Goal: Task Accomplishment & Management: Manage account settings

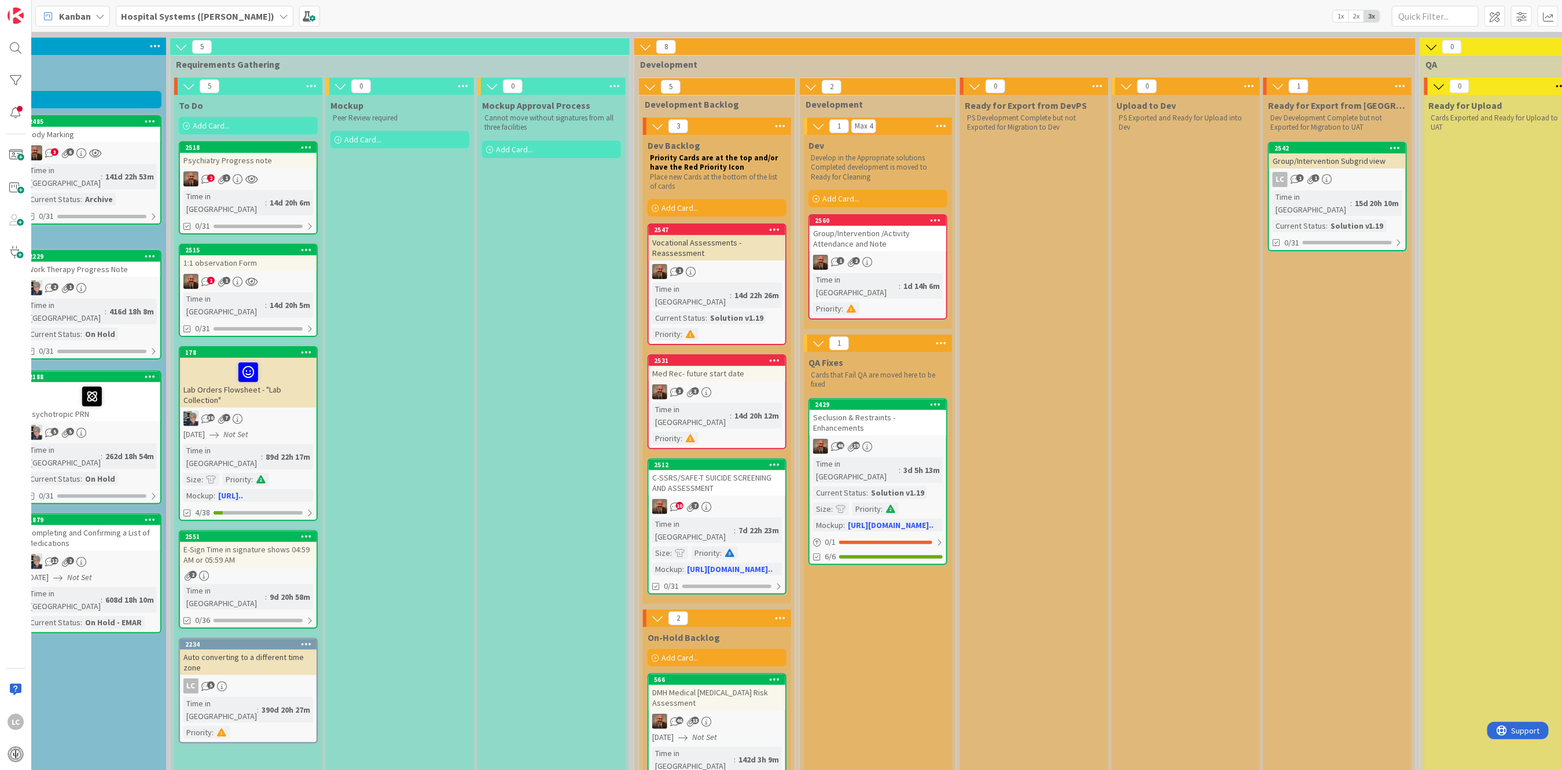
scroll to position [77, 0]
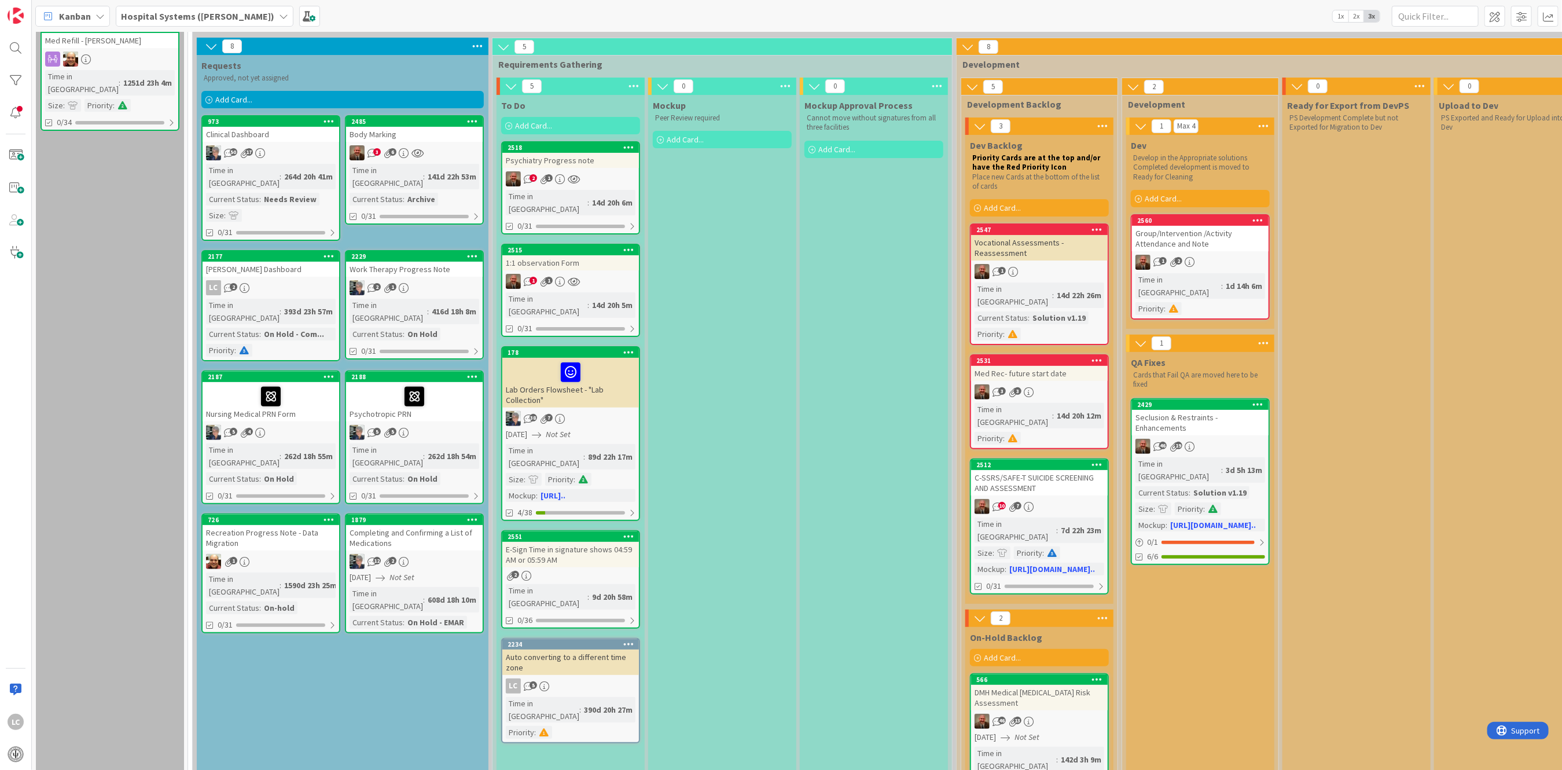
click at [392, 135] on div "Body Marking" at bounding box center [414, 134] width 137 height 15
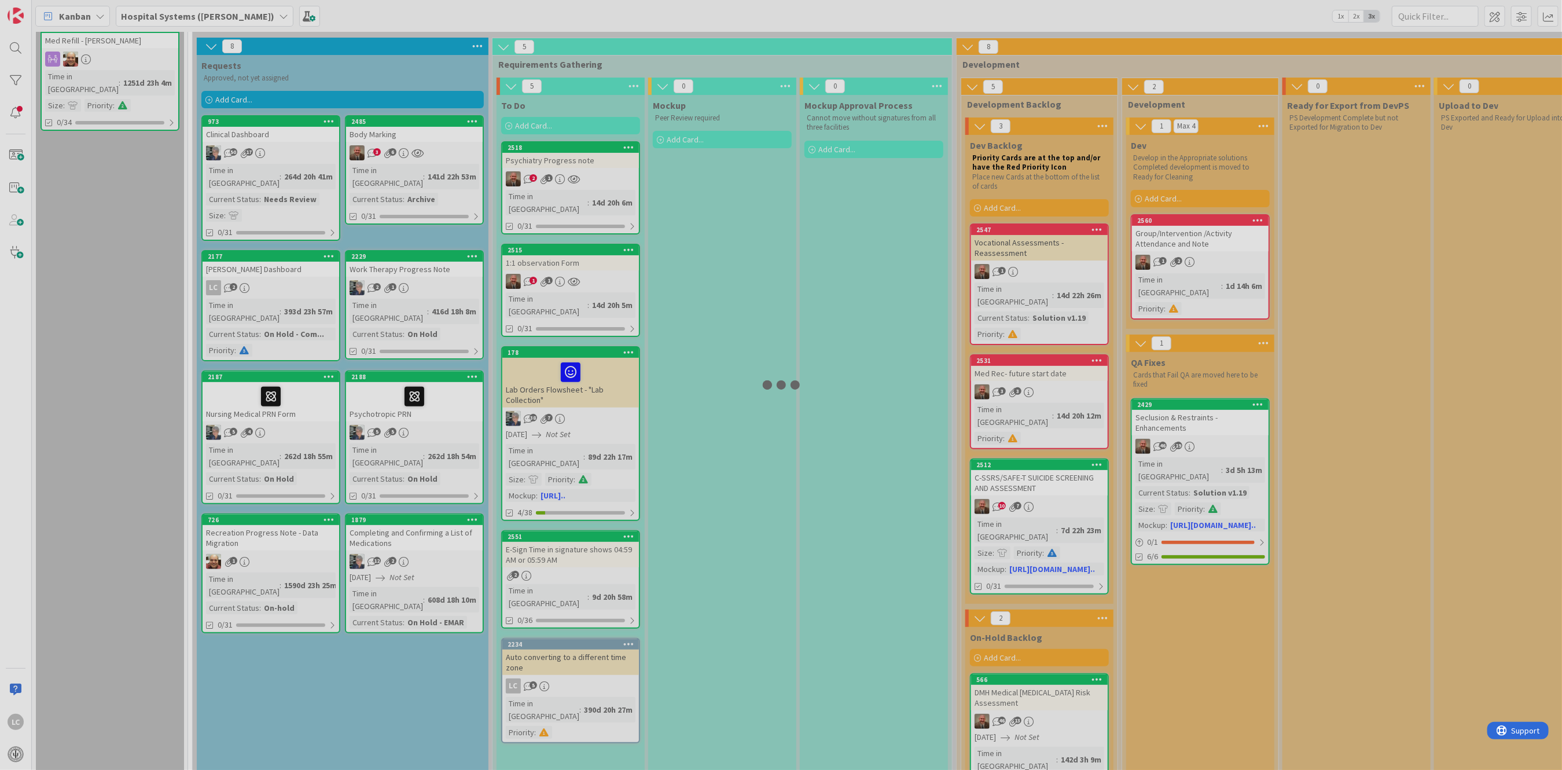
click at [392, 135] on div at bounding box center [781, 385] width 1562 height 770
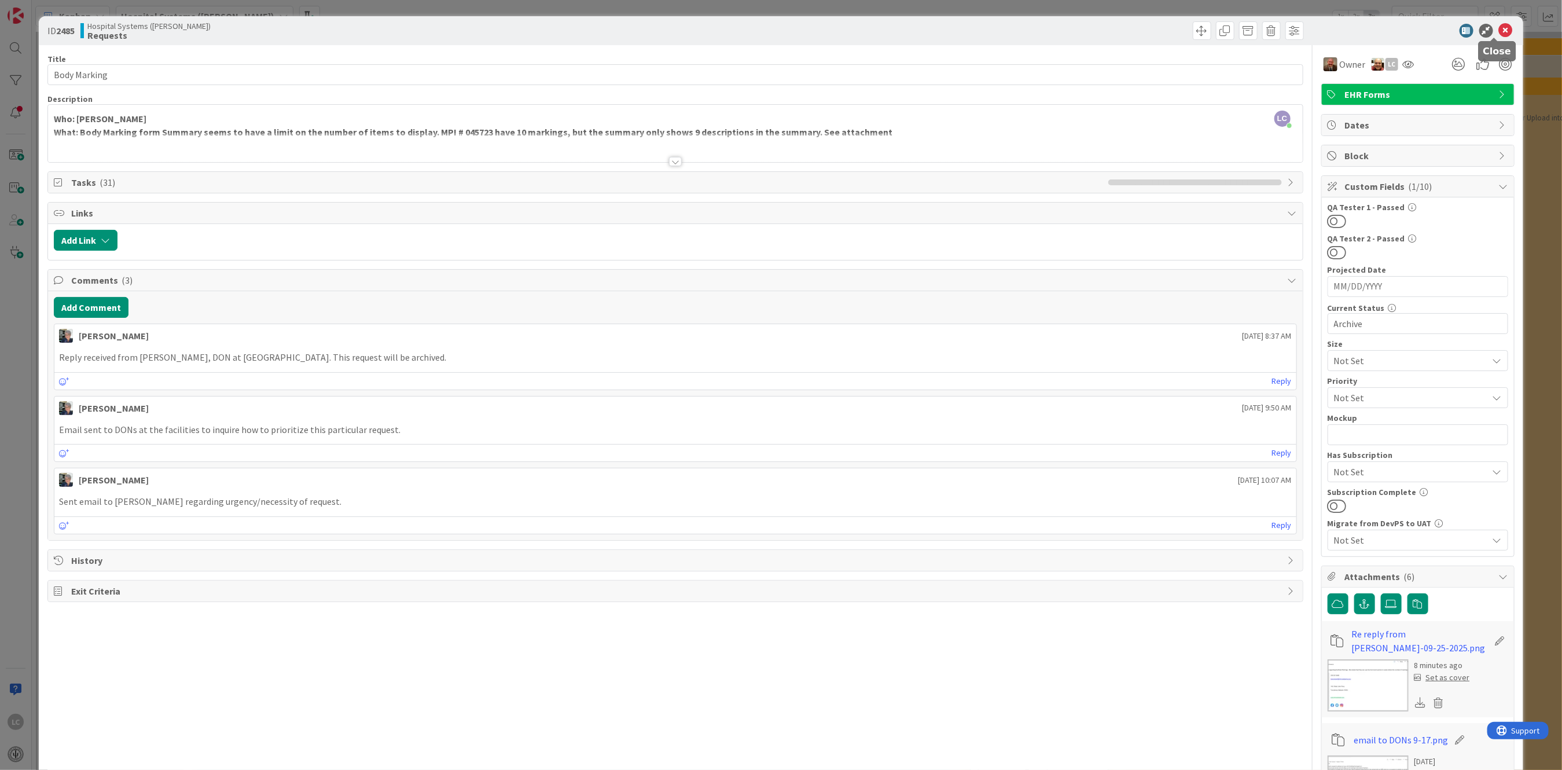
click at [1499, 25] on icon at bounding box center [1506, 31] width 14 height 14
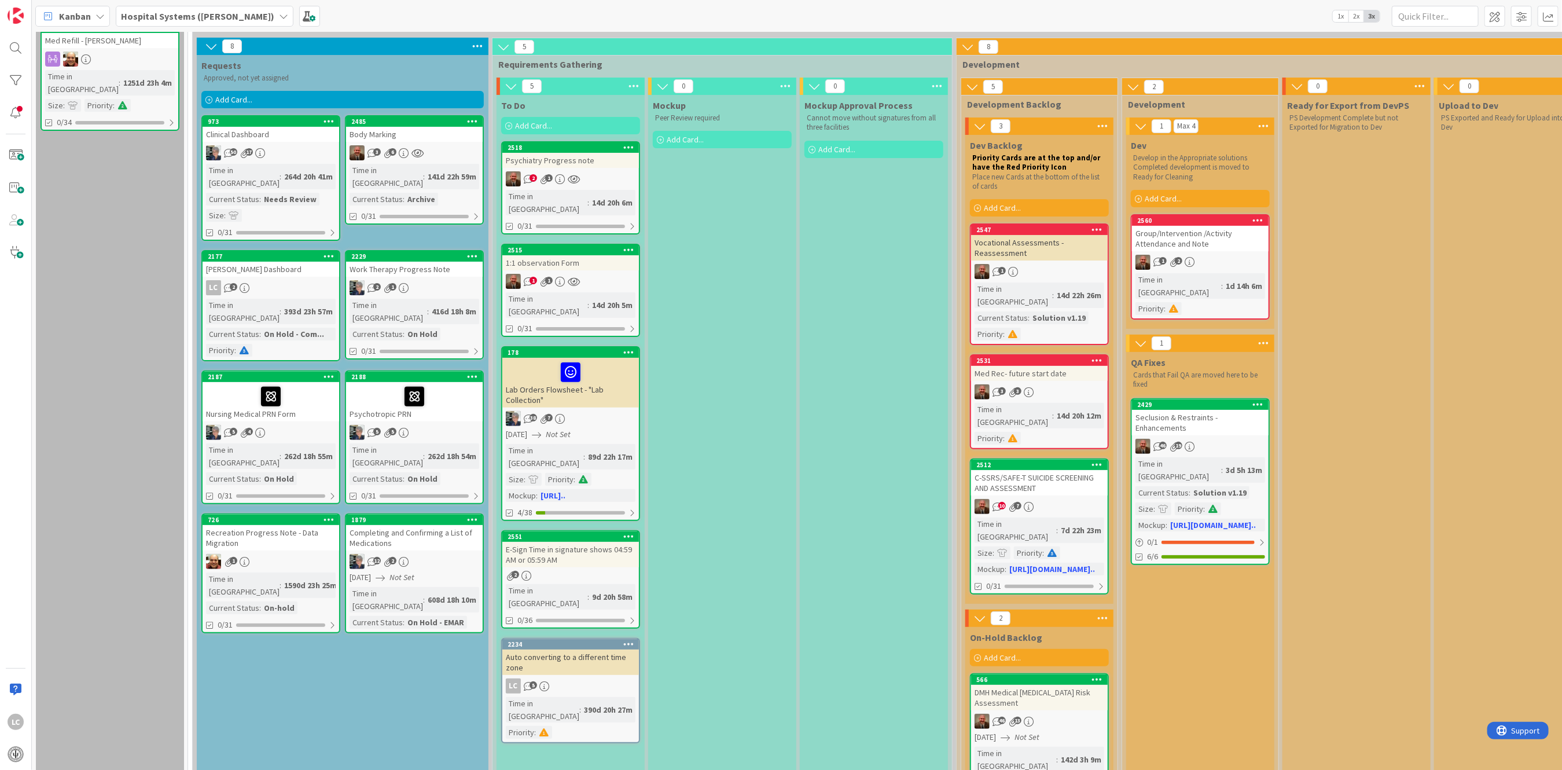
click at [383, 140] on div "Body Marking" at bounding box center [414, 134] width 137 height 15
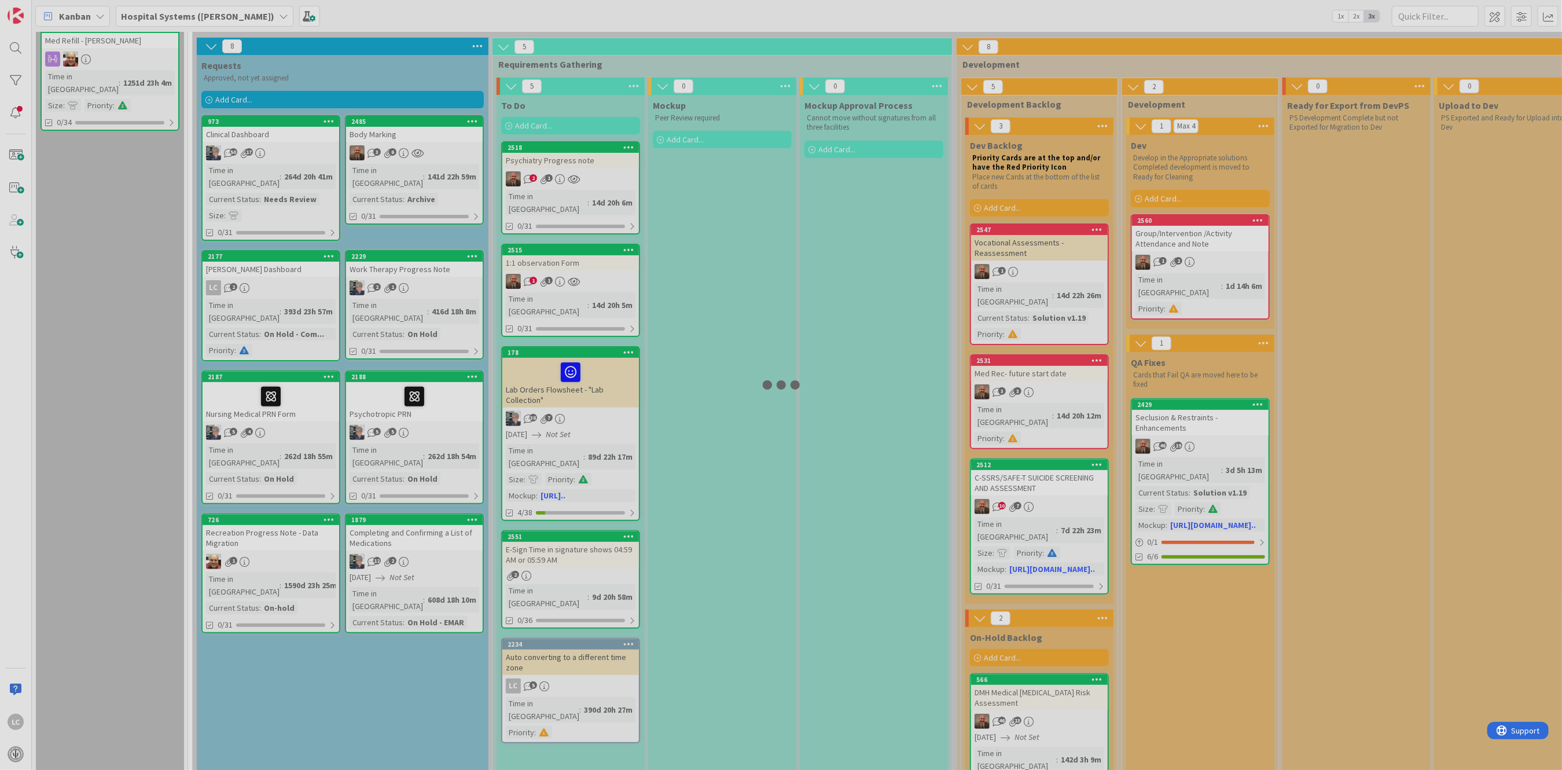
click at [383, 140] on div at bounding box center [781, 385] width 1562 height 770
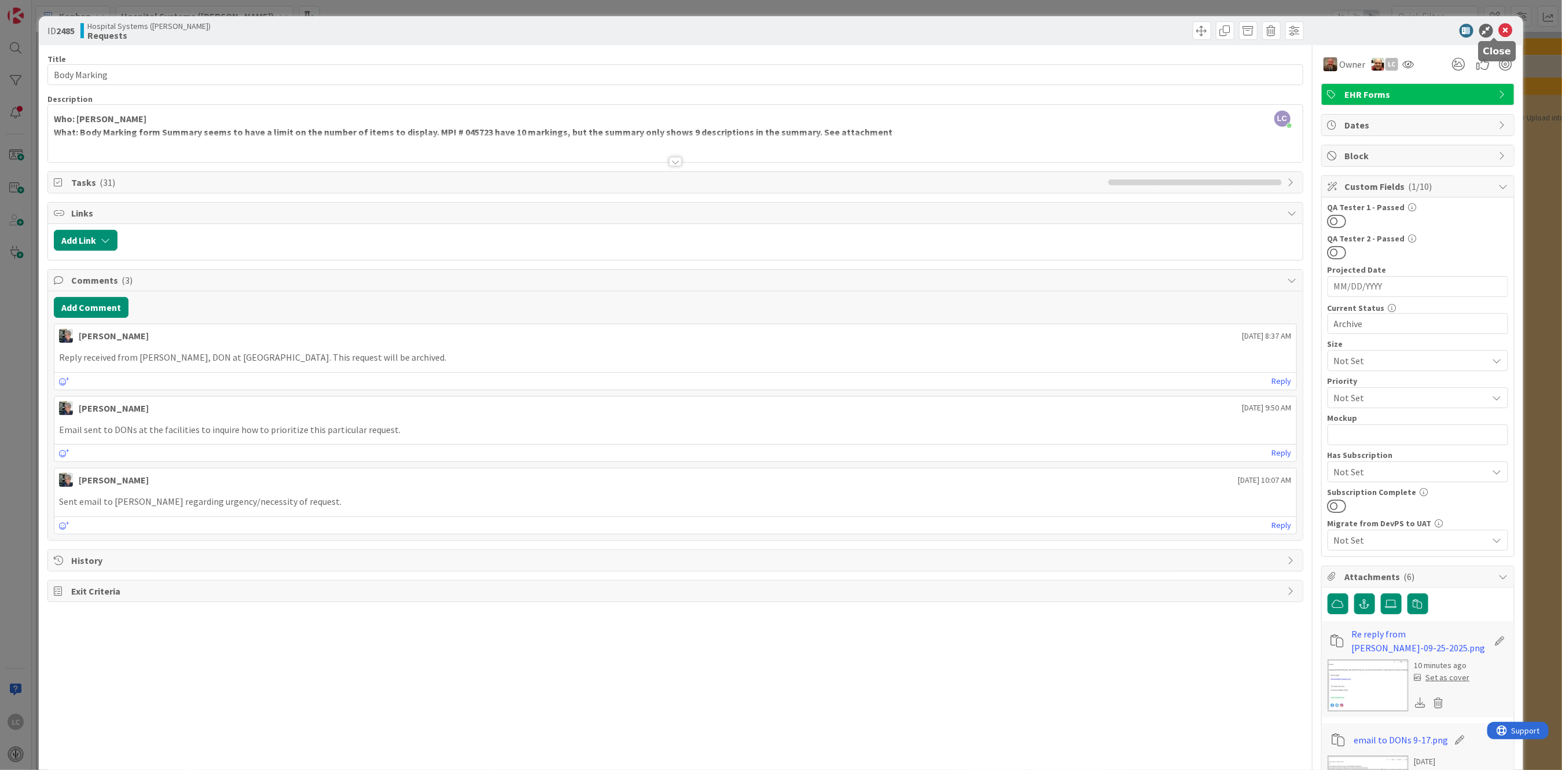
click at [1499, 31] on icon at bounding box center [1506, 31] width 14 height 14
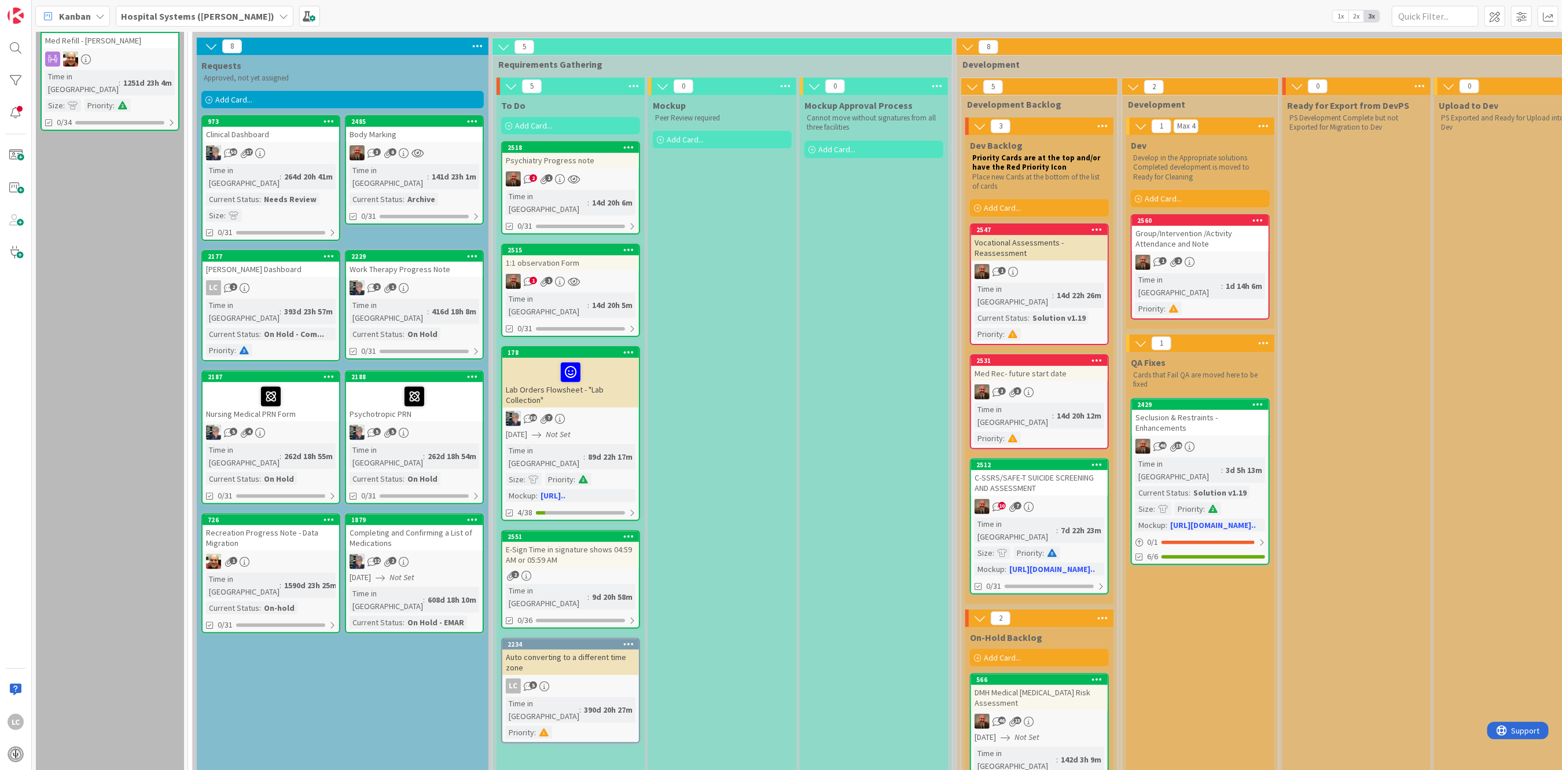
click at [399, 150] on icon at bounding box center [404, 153] width 10 height 10
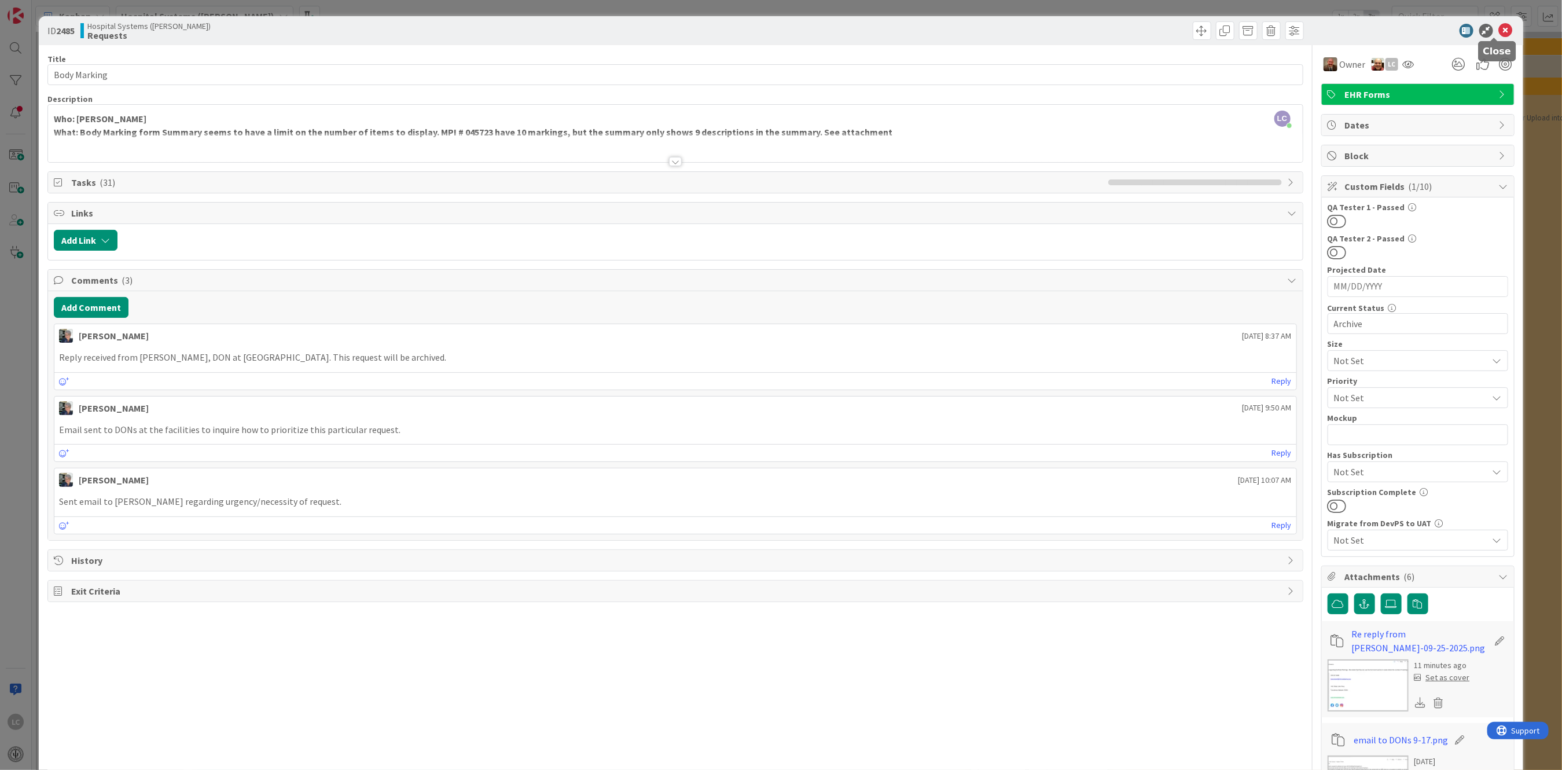
click at [1499, 27] on icon at bounding box center [1506, 31] width 14 height 14
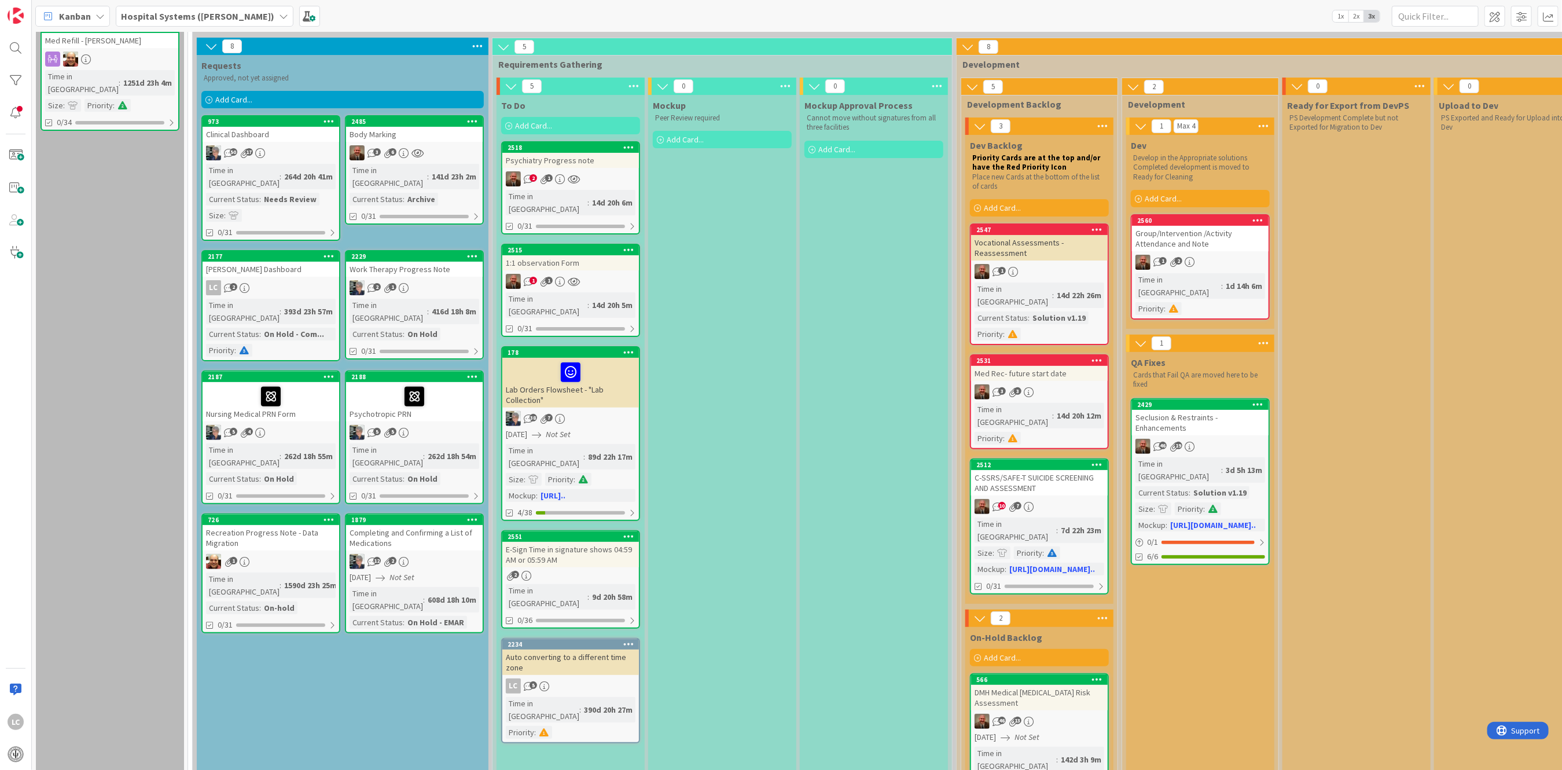
drag, startPoint x: 416, startPoint y: 168, endPoint x: 418, endPoint y: 137, distance: 31.3
click at [418, 137] on div "Body Marking" at bounding box center [414, 134] width 137 height 15
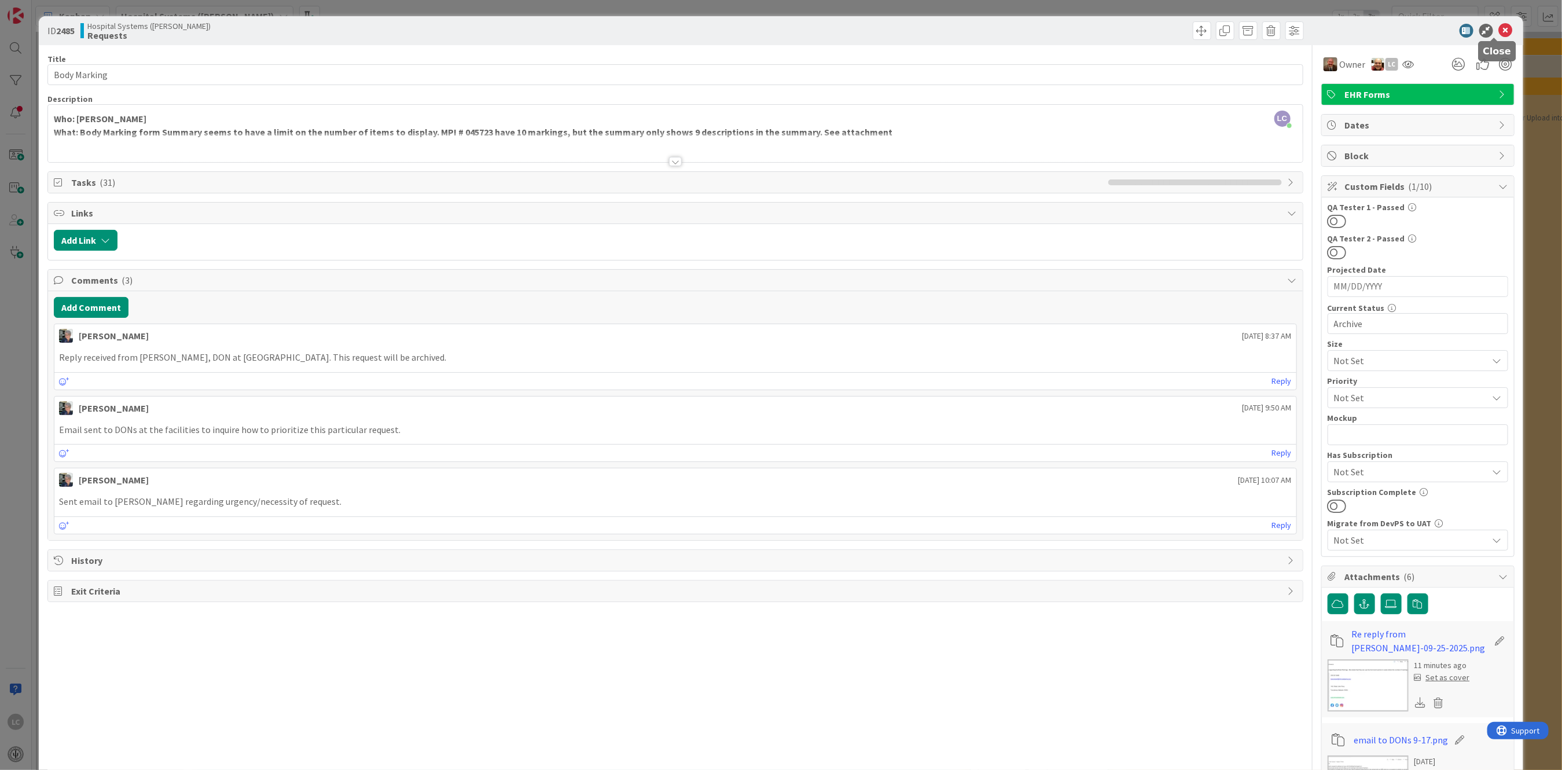
click at [1499, 28] on icon at bounding box center [1506, 31] width 14 height 14
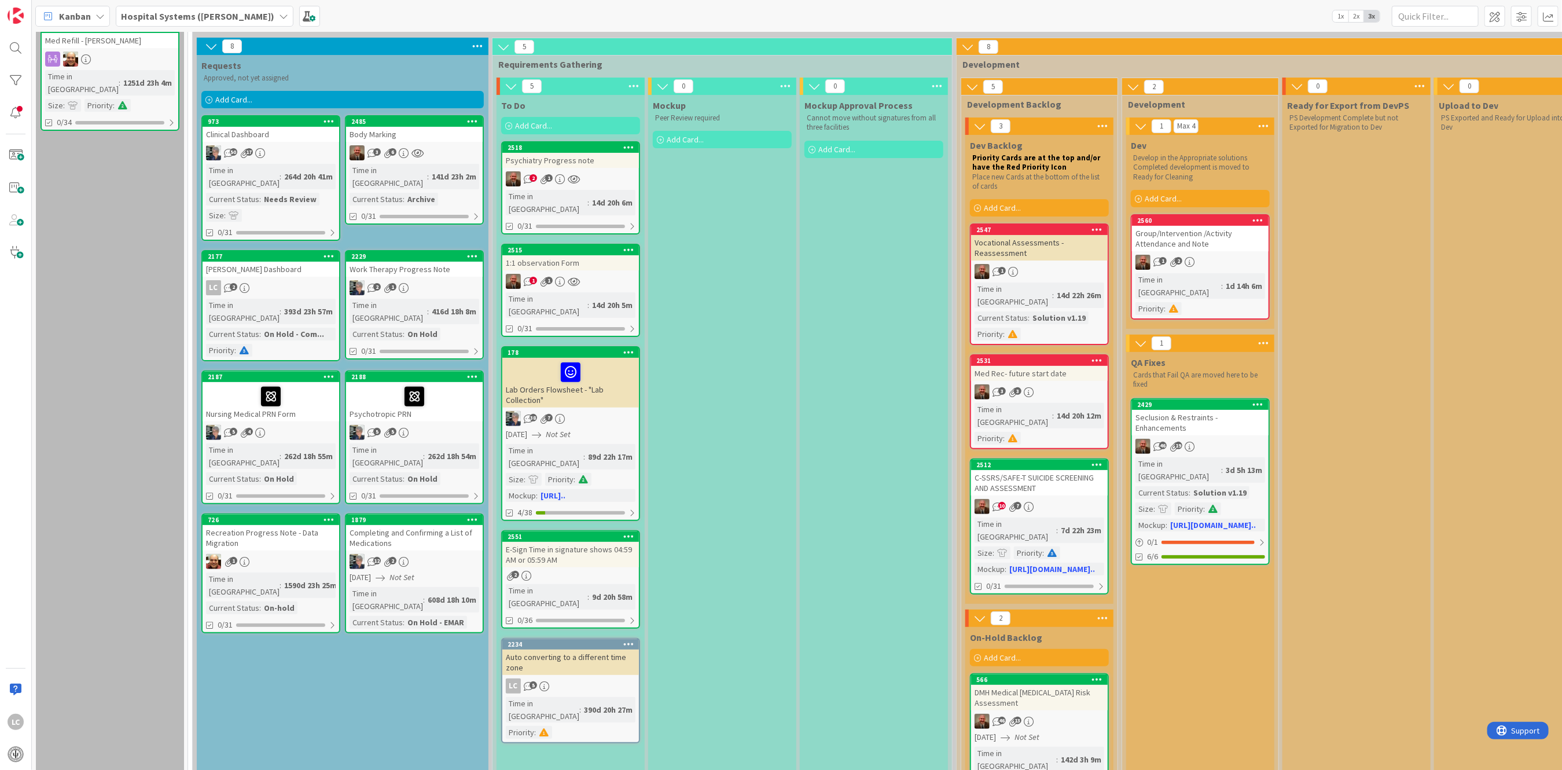
click at [472, 118] on icon at bounding box center [472, 121] width 11 height 8
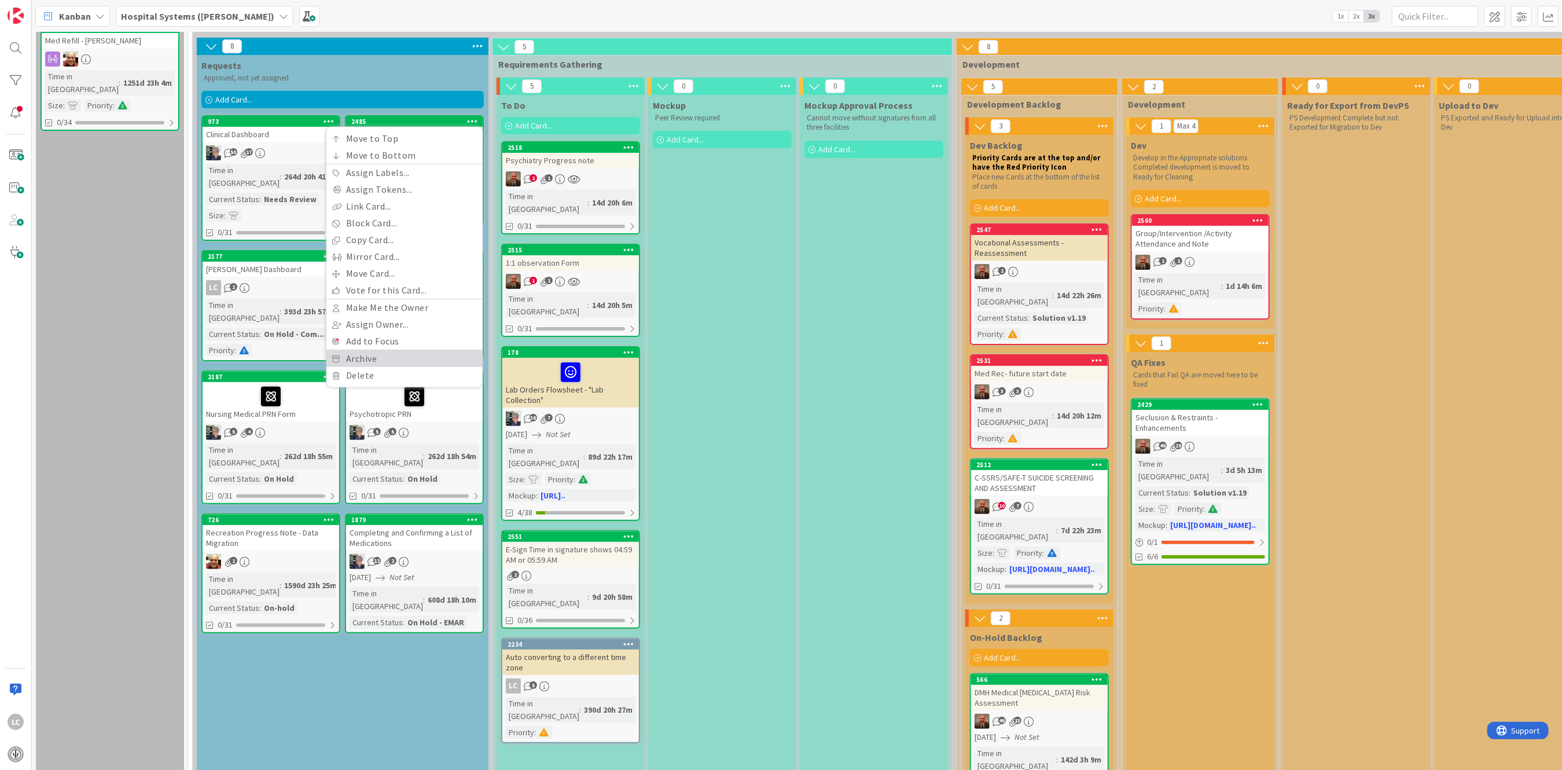
click at [357, 357] on link "Archive" at bounding box center [404, 358] width 156 height 17
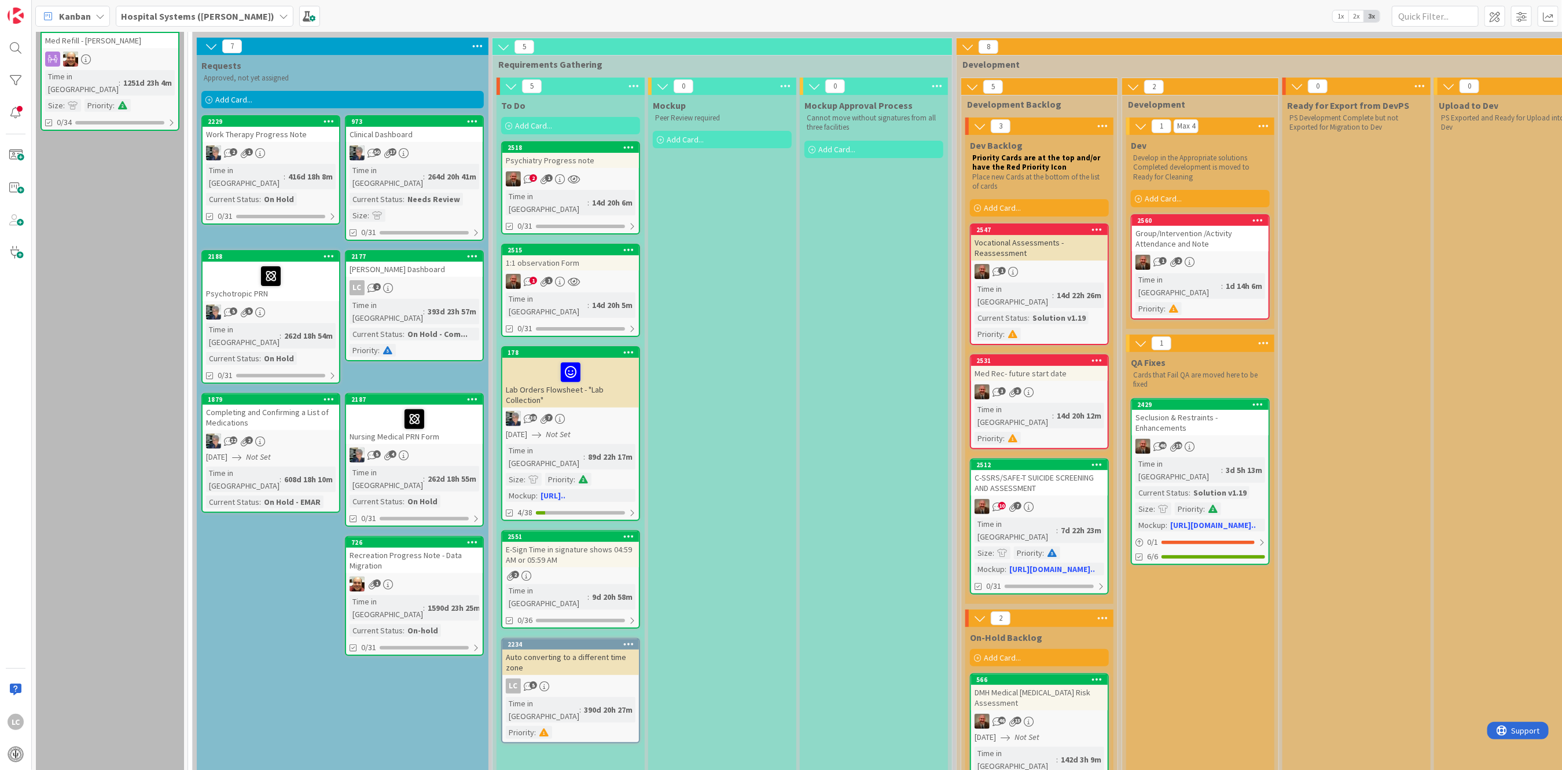
click at [270, 574] on div "Requests Approved, not yet assigned Add Card... 973 Clinical Dashboard 50 17 Ti…" at bounding box center [343, 514] width 292 height 919
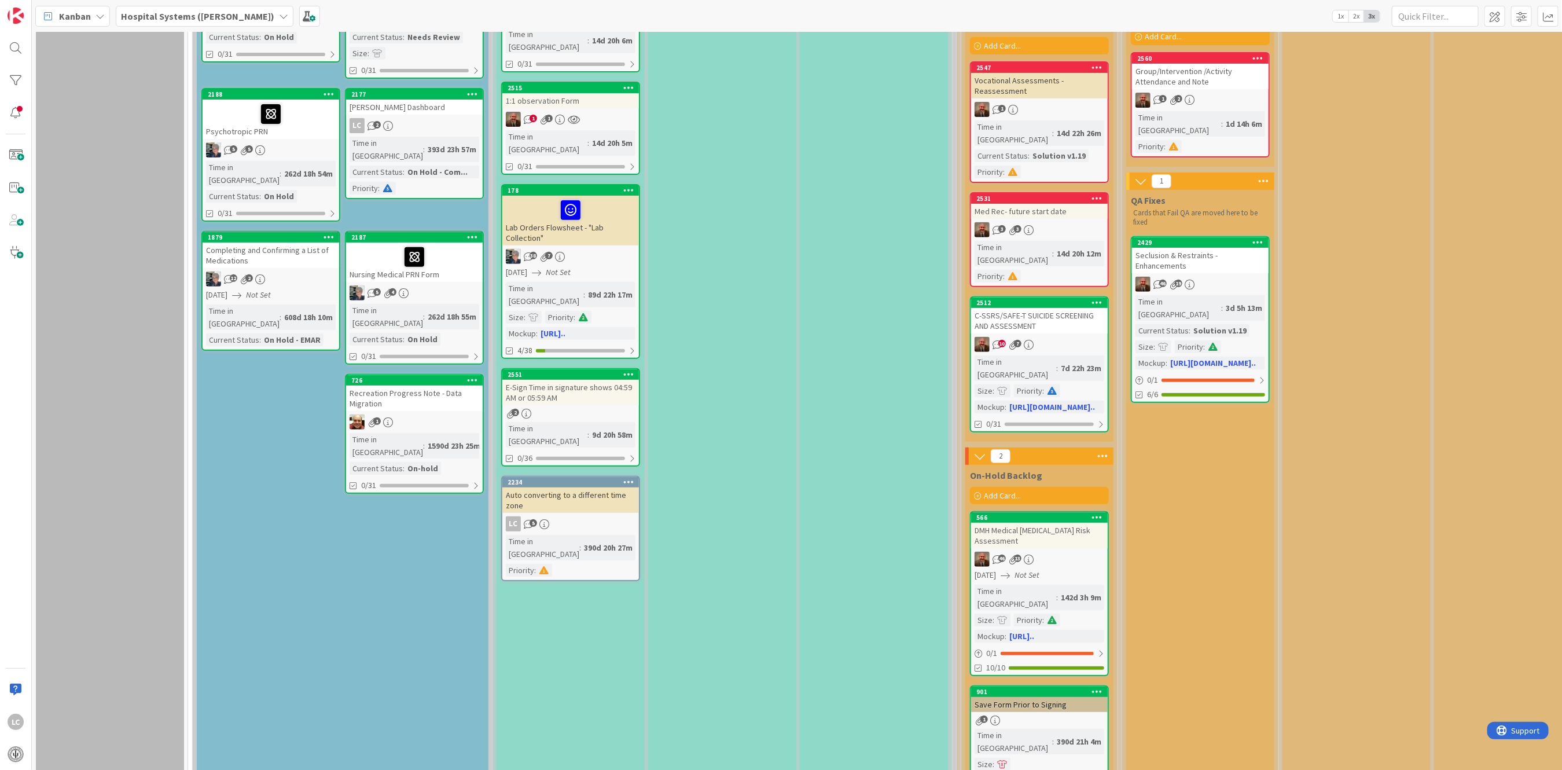
scroll to position [232, 0]
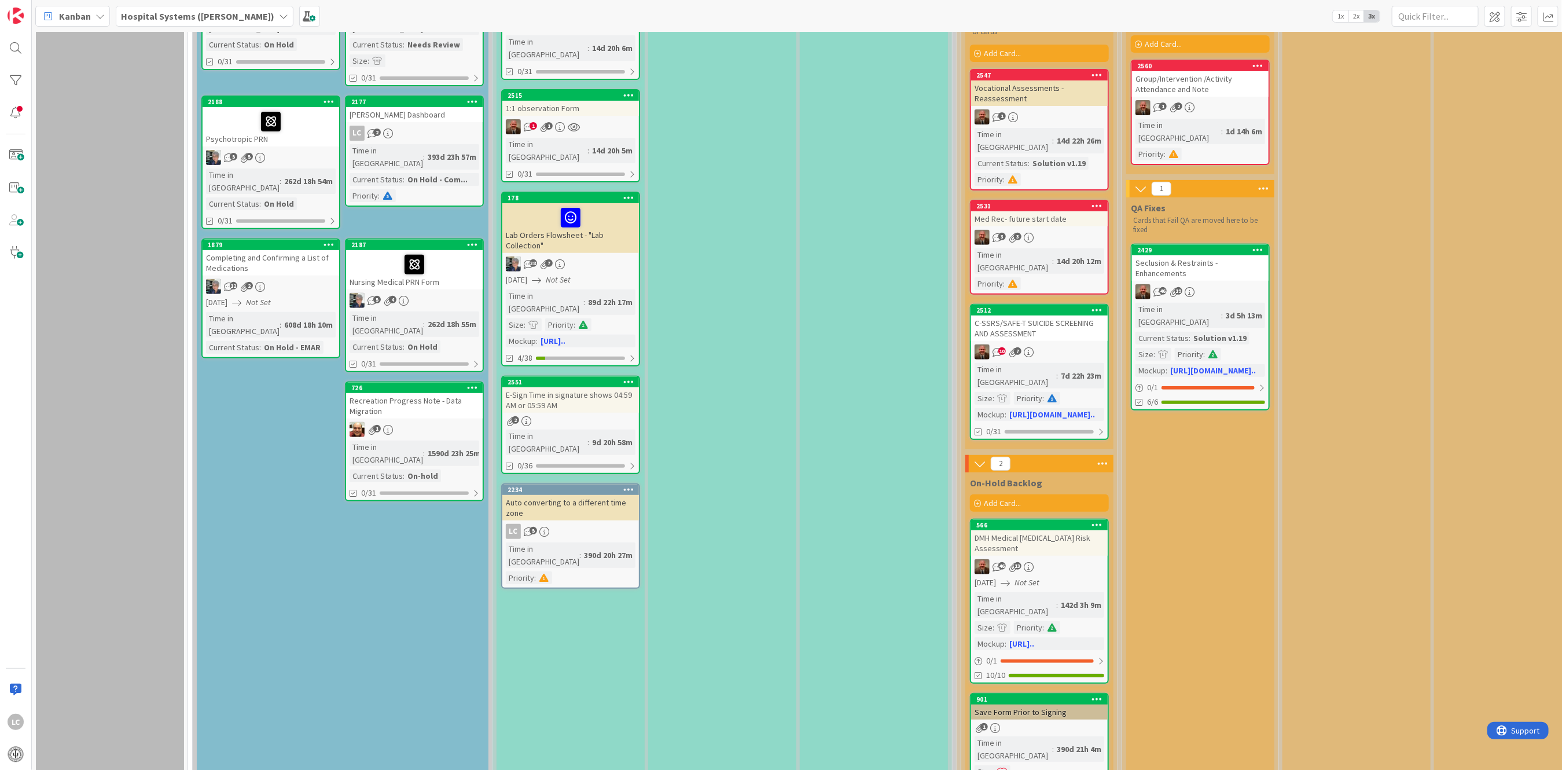
click at [553, 387] on div "E-Sign Time in signature shows 04:59 AM or 05:59 AM" at bounding box center [570, 399] width 137 height 25
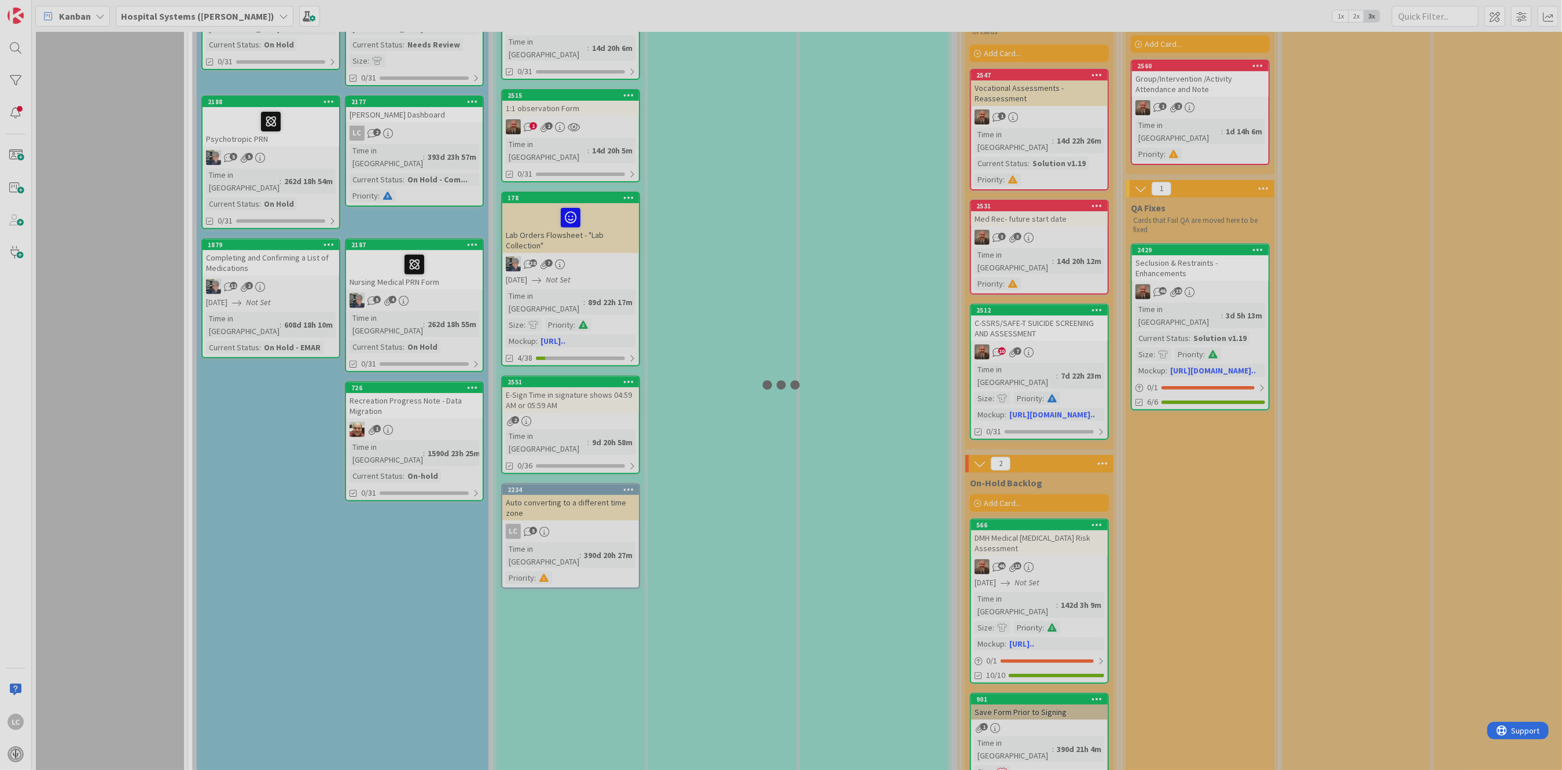
click at [553, 351] on div at bounding box center [781, 385] width 1562 height 770
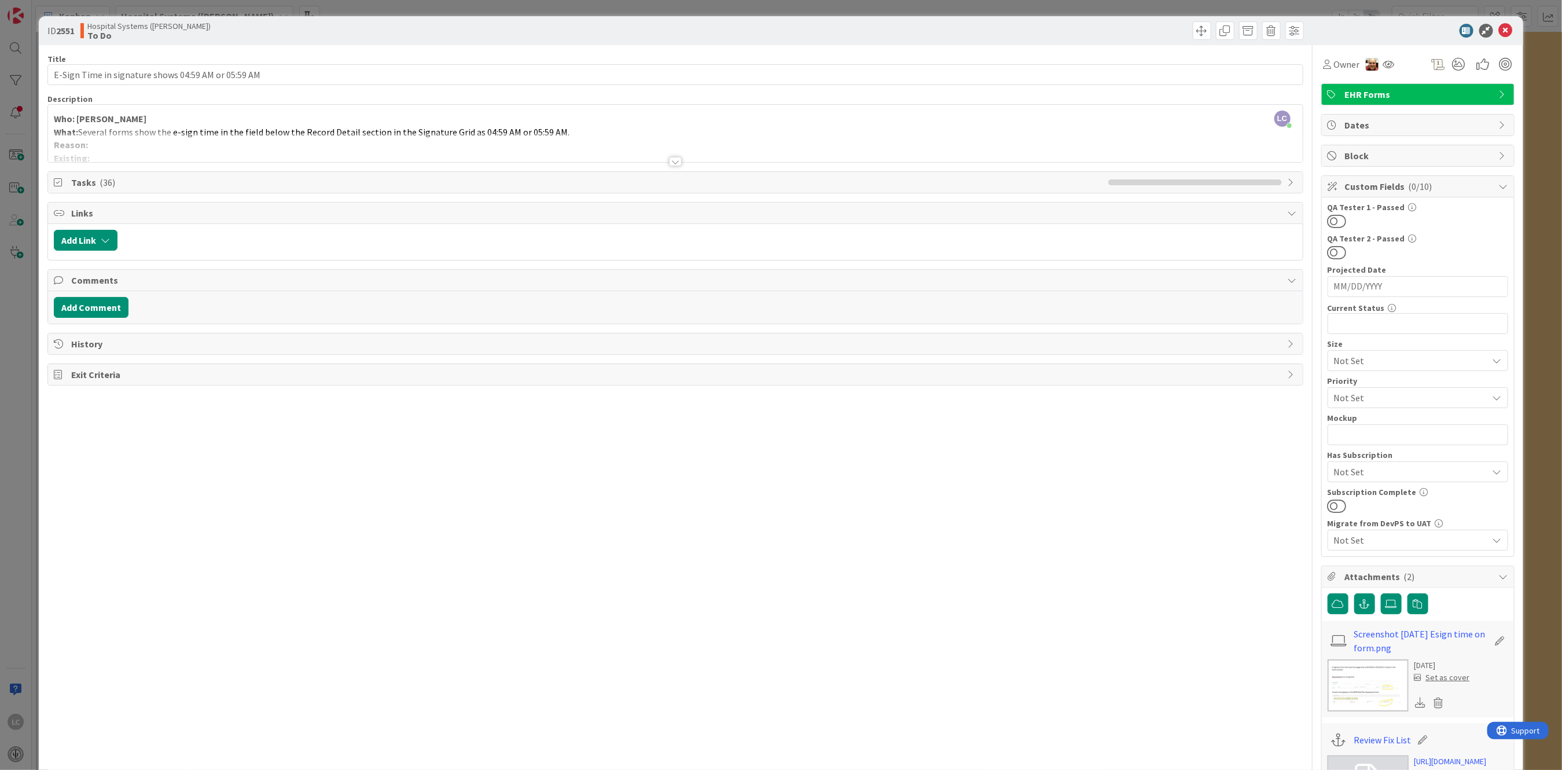
click at [673, 160] on div at bounding box center [675, 161] width 13 height 9
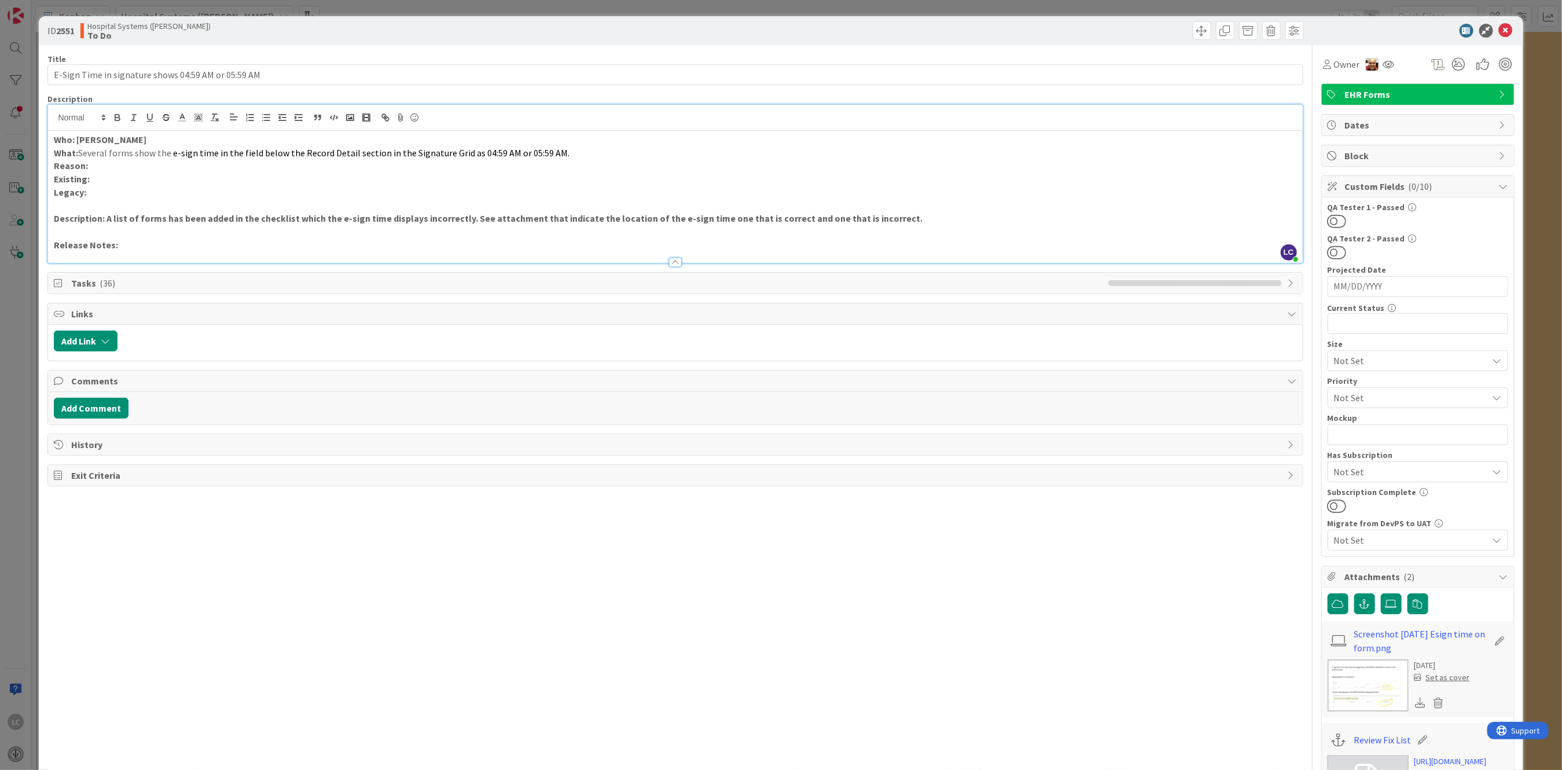
click at [569, 149] on p "What: Several forms show the e-sign time in the field below the Record Detail s…" at bounding box center [675, 152] width 1243 height 13
click at [733, 151] on p "What: Several forms show the e-sign time in the field below the Record Detail s…" at bounding box center [675, 152] width 1243 height 13
click at [729, 153] on span "Also, the Signature Grid need to display the" at bounding box center [655, 153] width 171 height 12
click at [656, 151] on span "Also, the Signature Grid need to display the title of the Esign user." at bounding box center [700, 153] width 260 height 12
click at [685, 151] on span "Also, the Signature Grid need to display the title of the Esign user." at bounding box center [700, 153] width 260 height 12
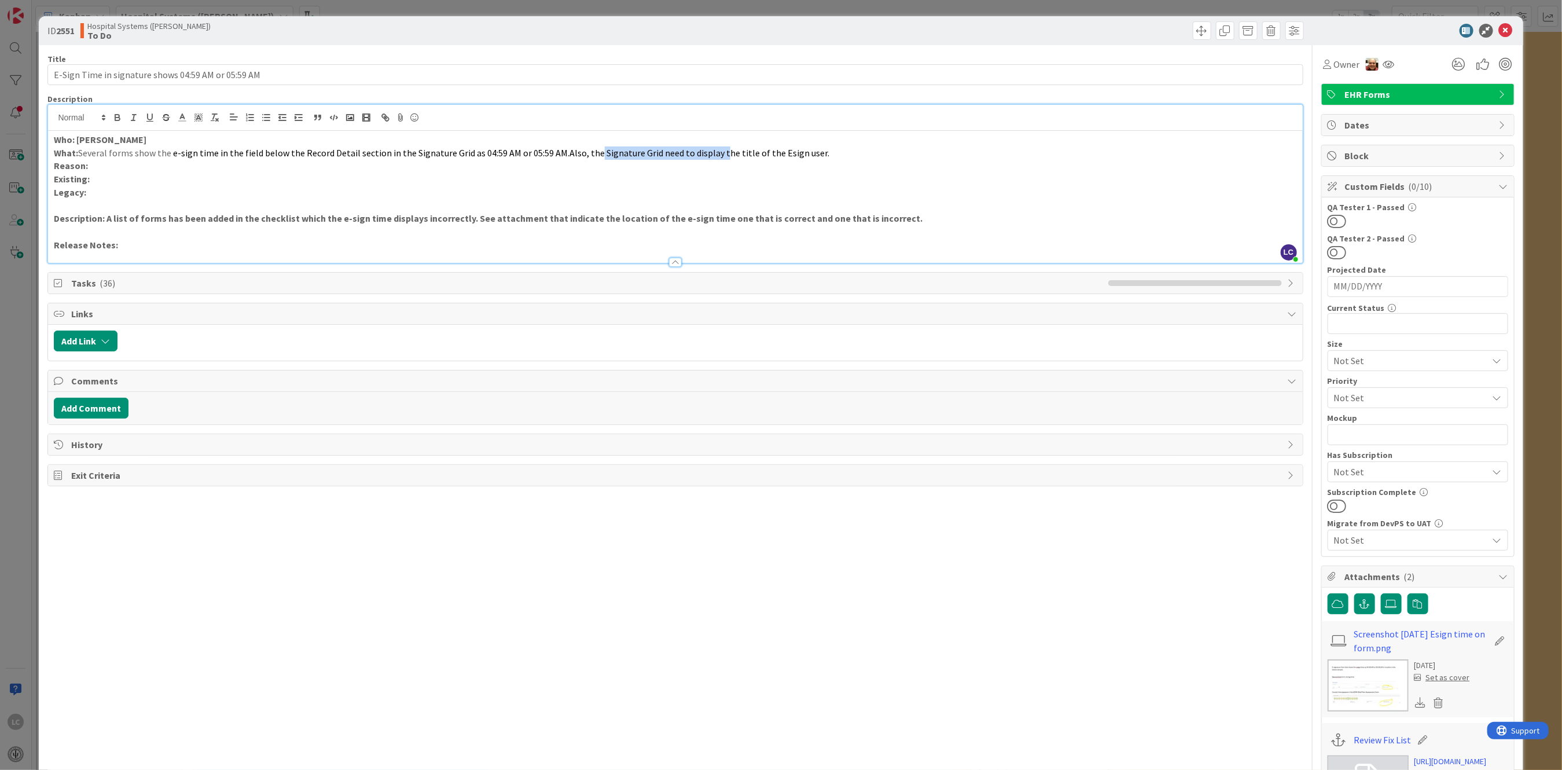
drag, startPoint x: 584, startPoint y: 152, endPoint x: 713, endPoint y: 151, distance: 129.1
click at [713, 151] on span "Also, the Signature Grid need to display the title of the Esign user." at bounding box center [700, 153] width 260 height 12
click at [679, 151] on span "Also, the title of the Esign user." at bounding box center [633, 153] width 126 height 12
click at [933, 184] on p "Existing:" at bounding box center [675, 179] width 1243 height 13
click at [566, 192] on p "Legacy:" at bounding box center [675, 192] width 1243 height 13
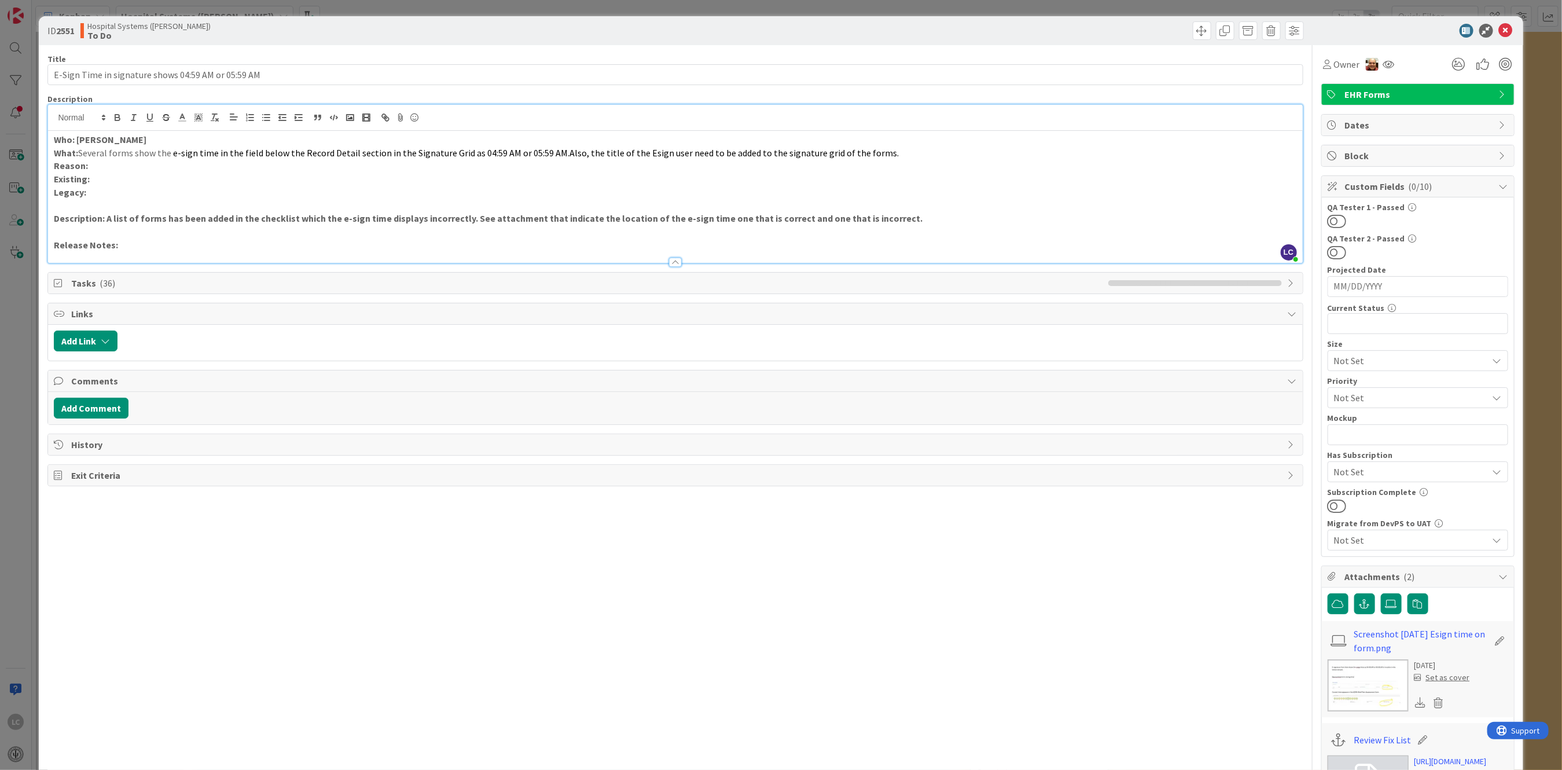
click at [634, 179] on p "Existing:" at bounding box center [675, 179] width 1243 height 13
click at [599, 152] on span "Also, the title of the Esign user need to be added to the signature grid of the…" at bounding box center [734, 153] width 329 height 12
click at [919, 162] on p "Reason:" at bounding box center [675, 165] width 1243 height 13
click at [919, 155] on p "What: Several forms show the e-sign time in the field below the Record Detail s…" at bounding box center [675, 152] width 1243 height 13
click at [1386, 599] on icon at bounding box center [1392, 603] width 12 height 9
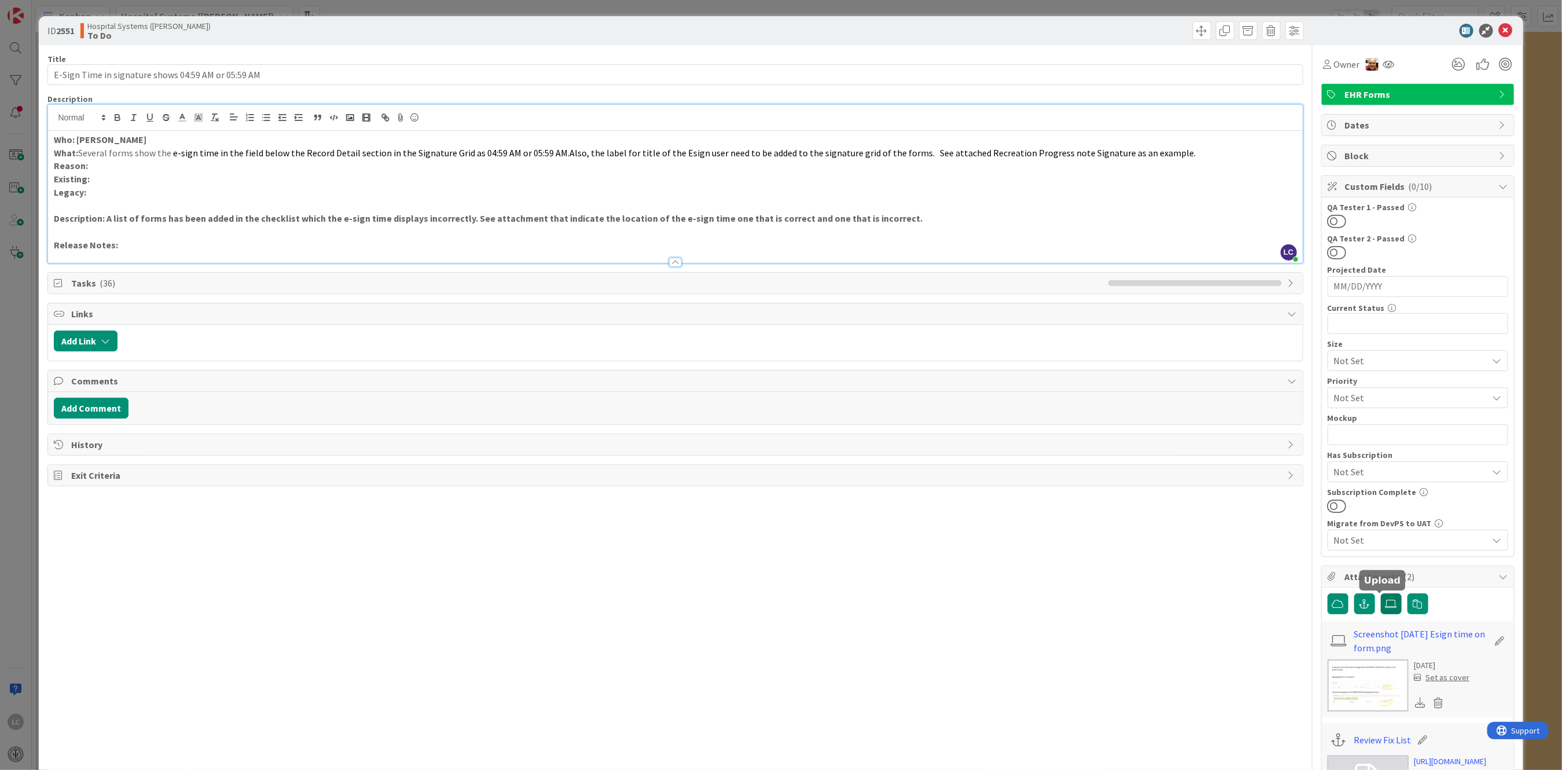
click at [1381, 593] on input "file" at bounding box center [1381, 593] width 0 height 0
click at [1045, 176] on p "Existing:" at bounding box center [675, 179] width 1243 height 13
click at [564, 210] on p at bounding box center [675, 205] width 1243 height 13
click at [1499, 28] on icon at bounding box center [1506, 31] width 14 height 14
